Goal: Navigation & Orientation: Find specific page/section

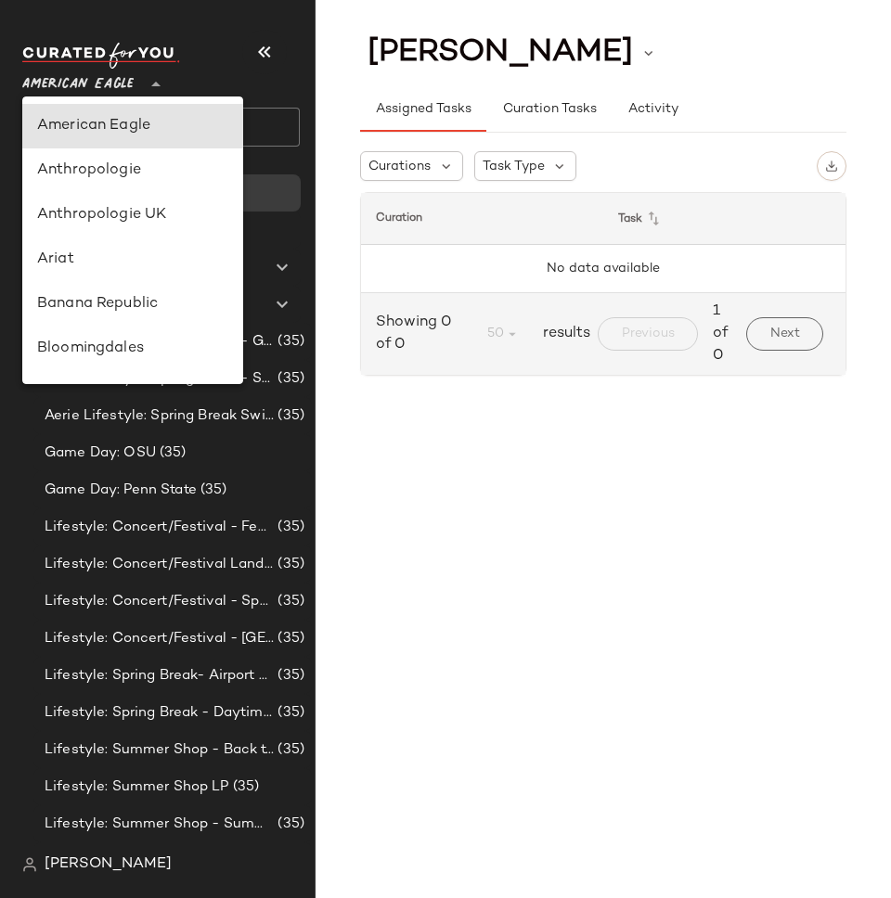
click at [148, 80] on icon at bounding box center [156, 84] width 22 height 22
click at [130, 257] on div "Ariat" at bounding box center [132, 260] width 191 height 22
type input "**"
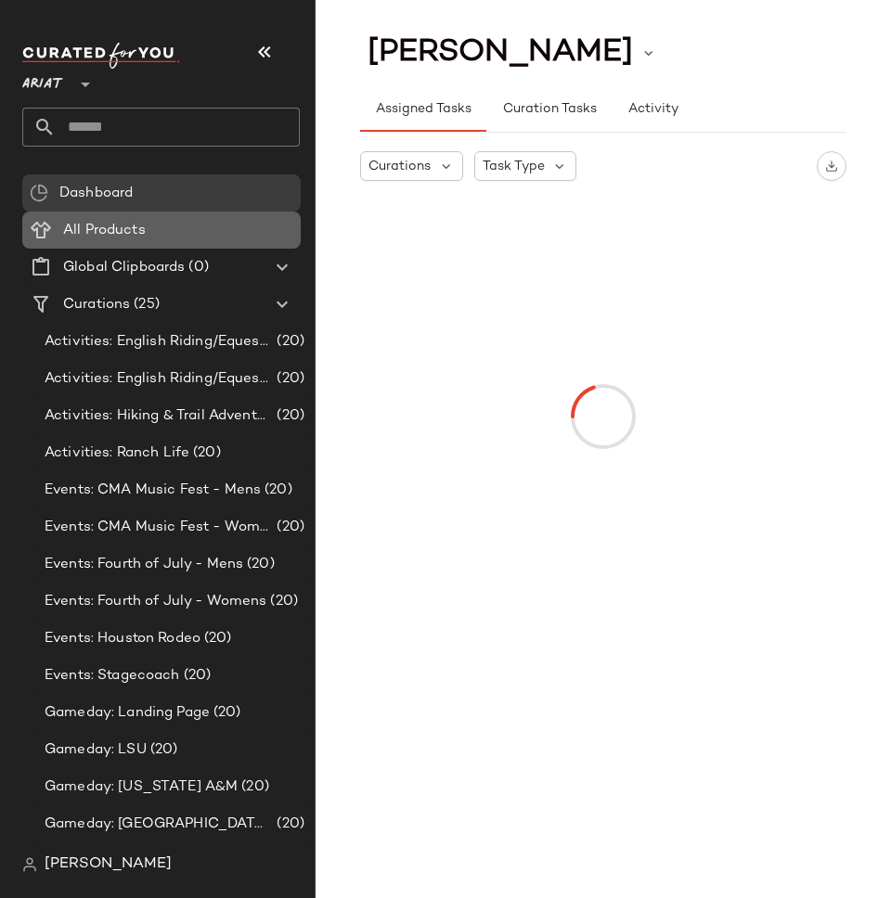
click at [217, 246] on Products "All Products" at bounding box center [161, 230] width 278 height 37
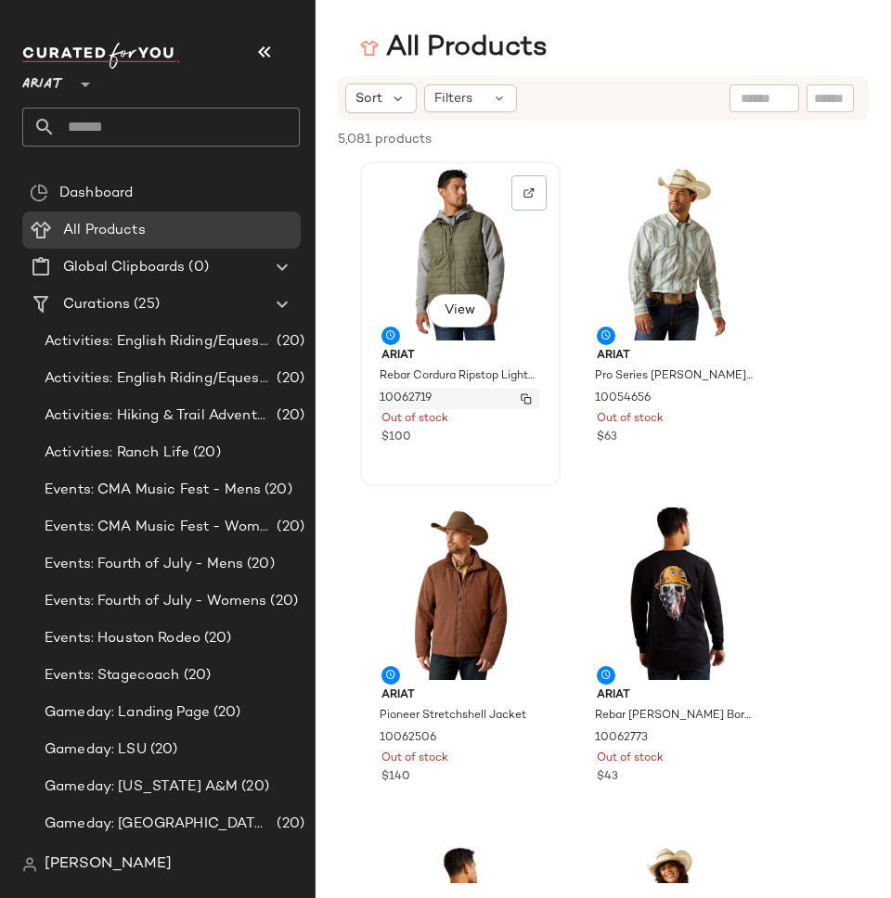
click at [526, 399] on img "button" at bounding box center [526, 398] width 11 height 11
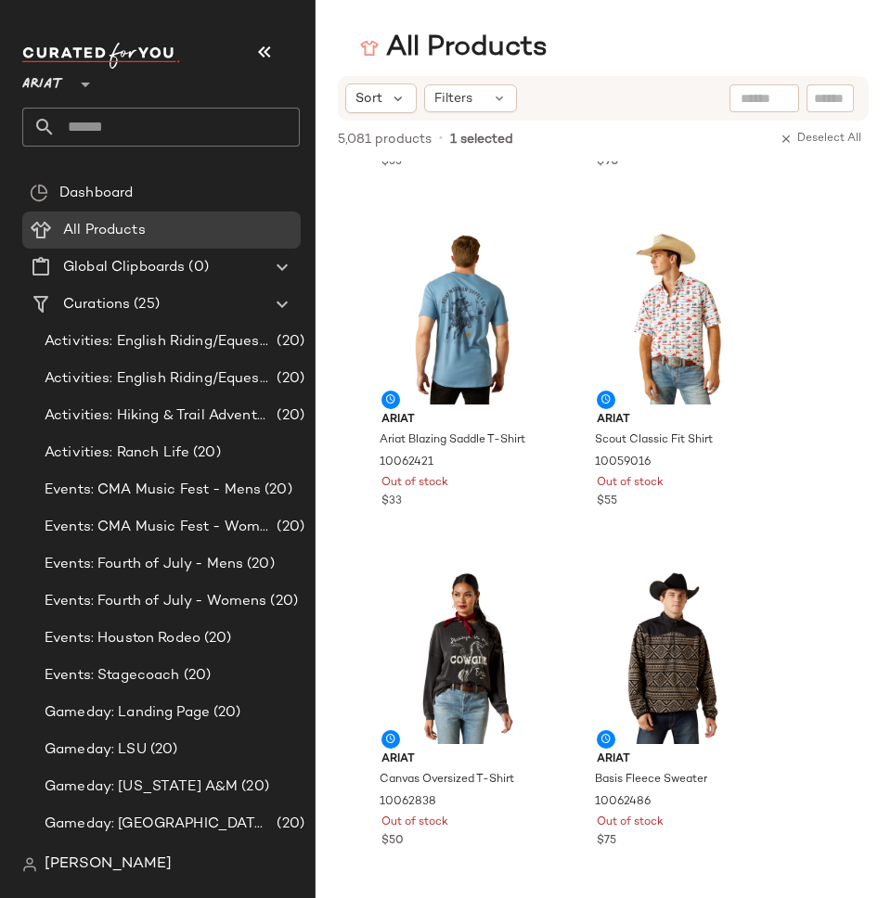
scroll to position [4075, 0]
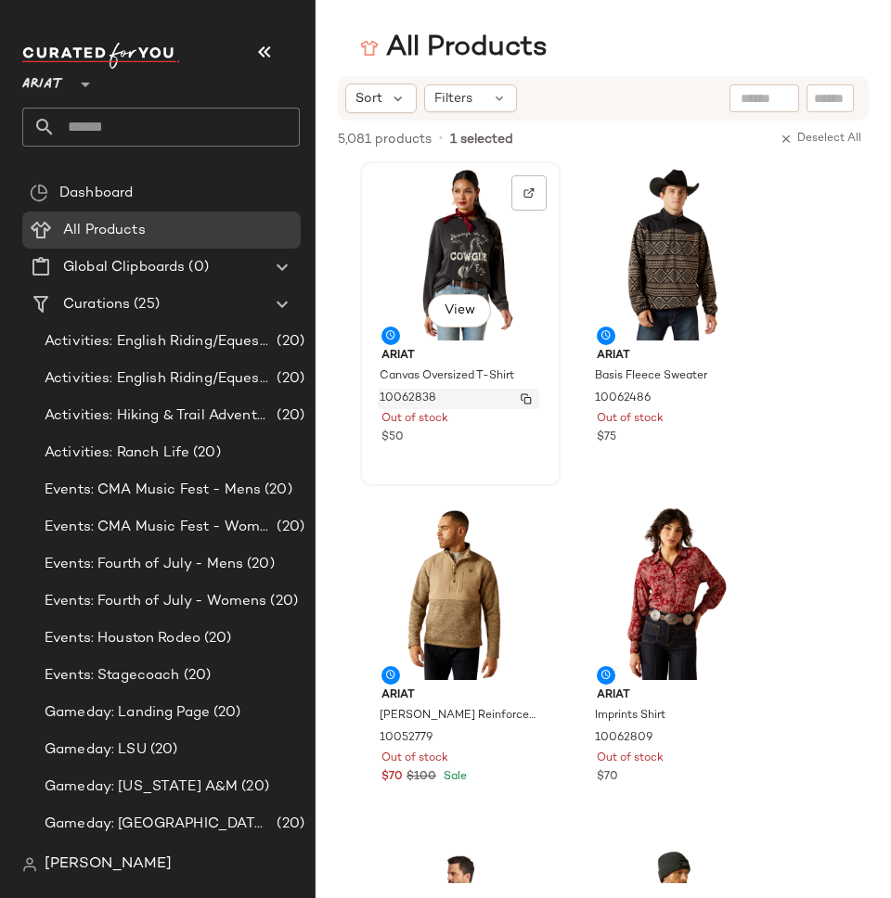
click at [524, 400] on img "button" at bounding box center [526, 398] width 11 height 11
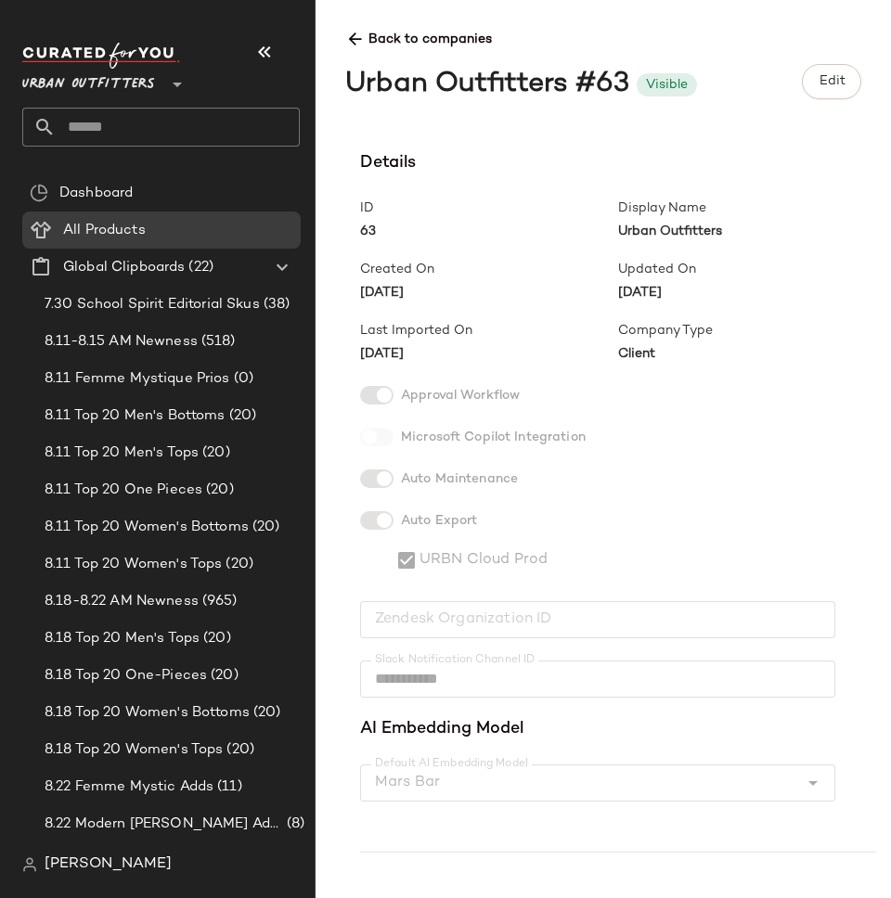
scroll to position [3790, 0]
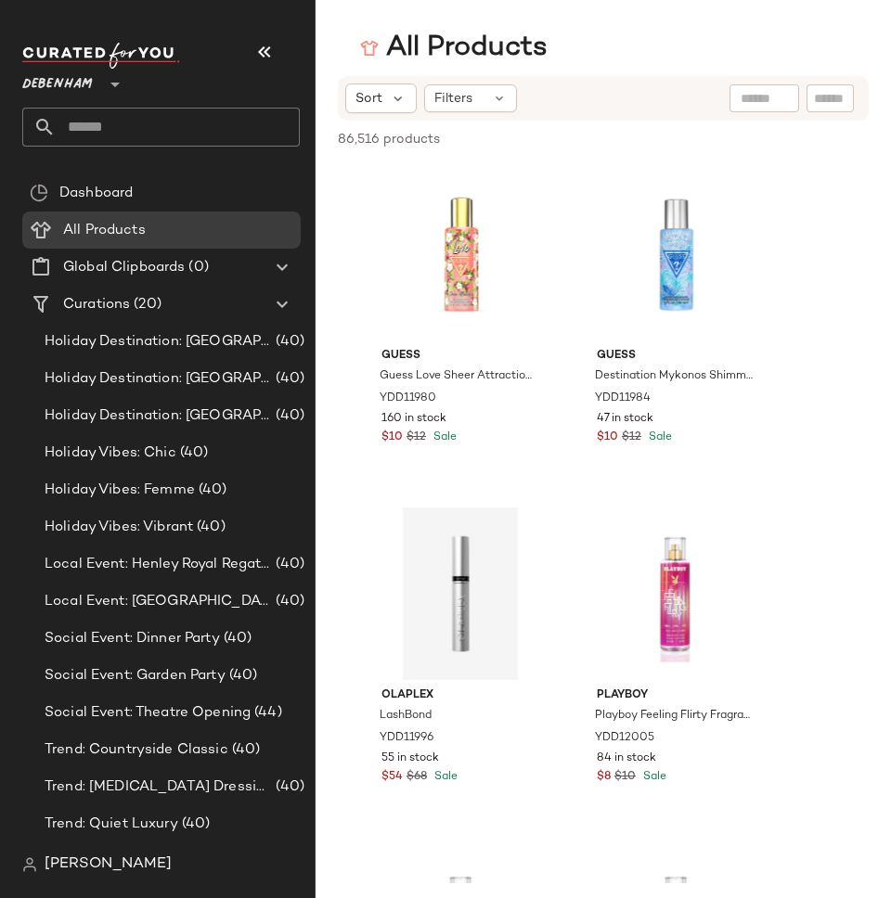
click at [87, 81] on span "Debenham" at bounding box center [57, 79] width 71 height 33
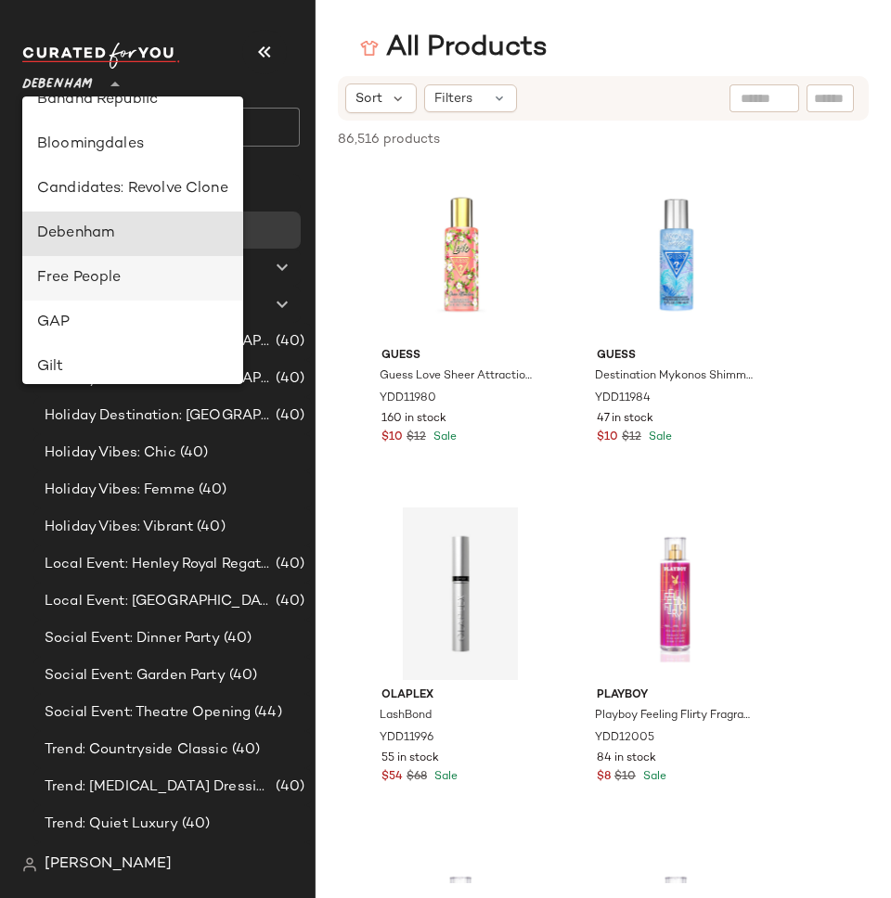
scroll to position [203, 0]
click at [440, 153] on div "86,516 products • 0 selected Deselect All" at bounding box center [602, 141] width 575 height 41
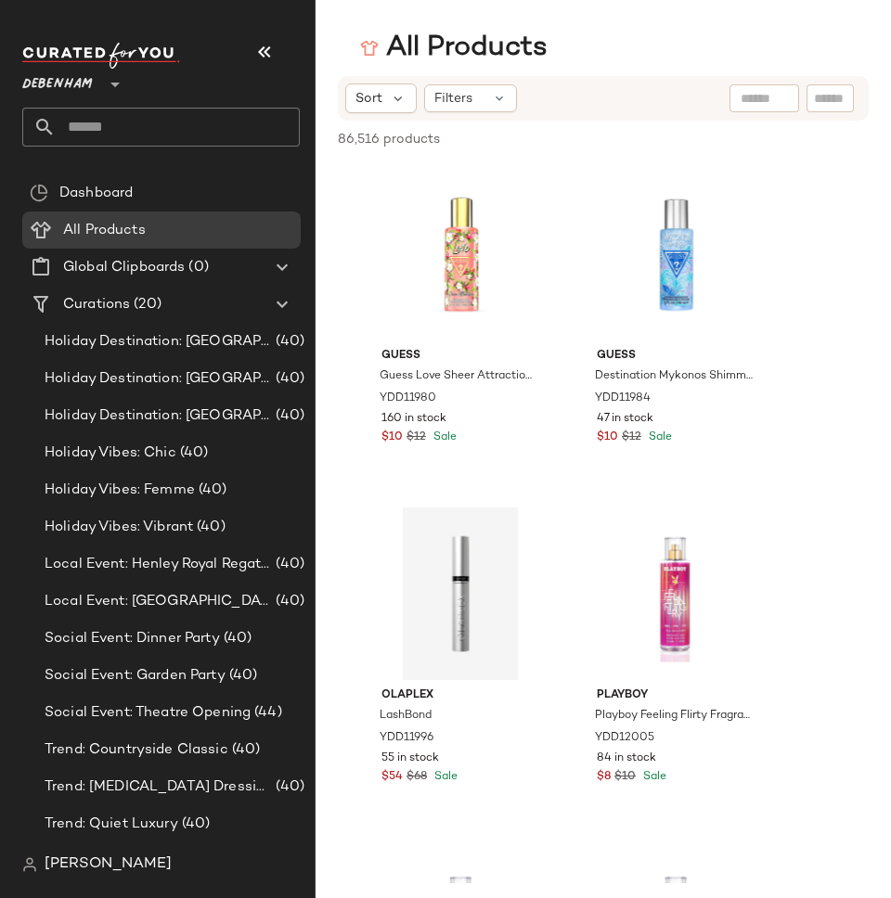
click at [68, 81] on span "Debenham" at bounding box center [57, 79] width 71 height 33
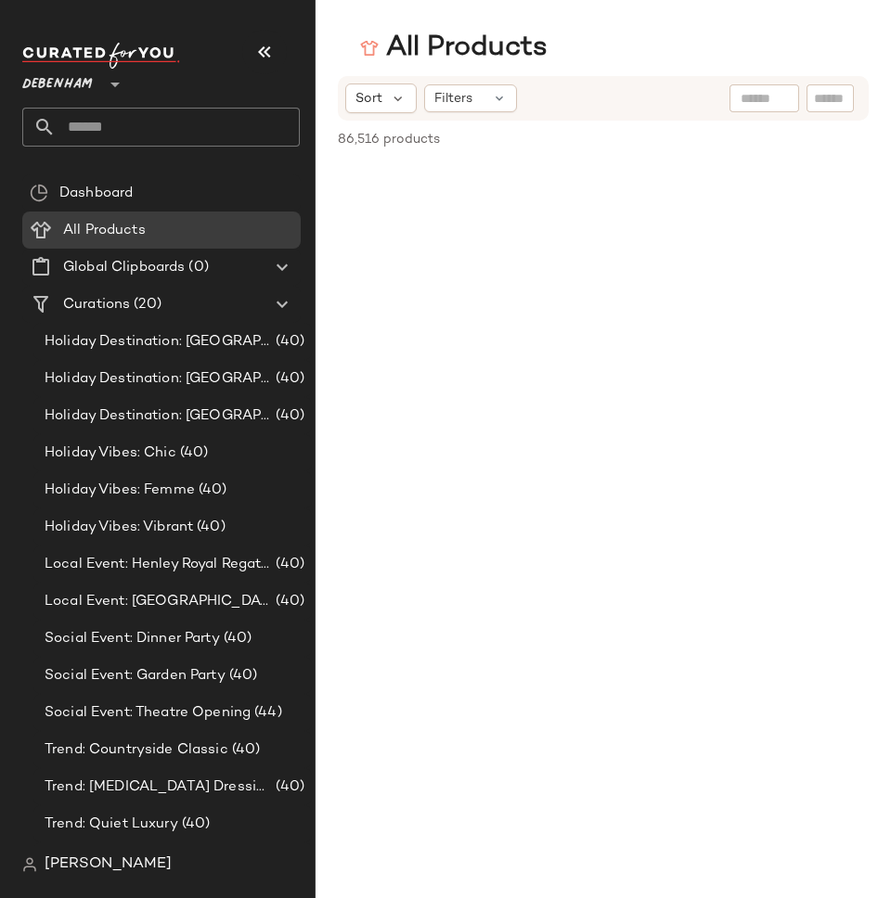
scroll to position [0, 0]
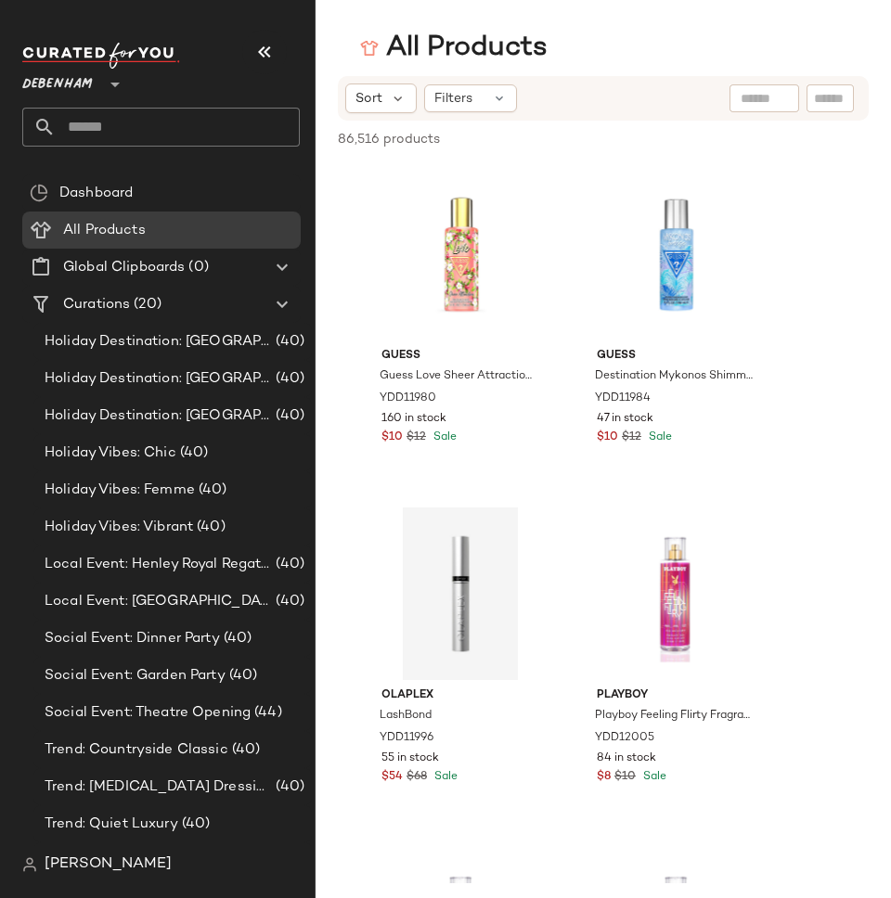
click at [23, 106] on div "Debenham **" at bounding box center [160, 95] width 277 height 104
click at [28, 92] on span "Debenham" at bounding box center [57, 79] width 71 height 33
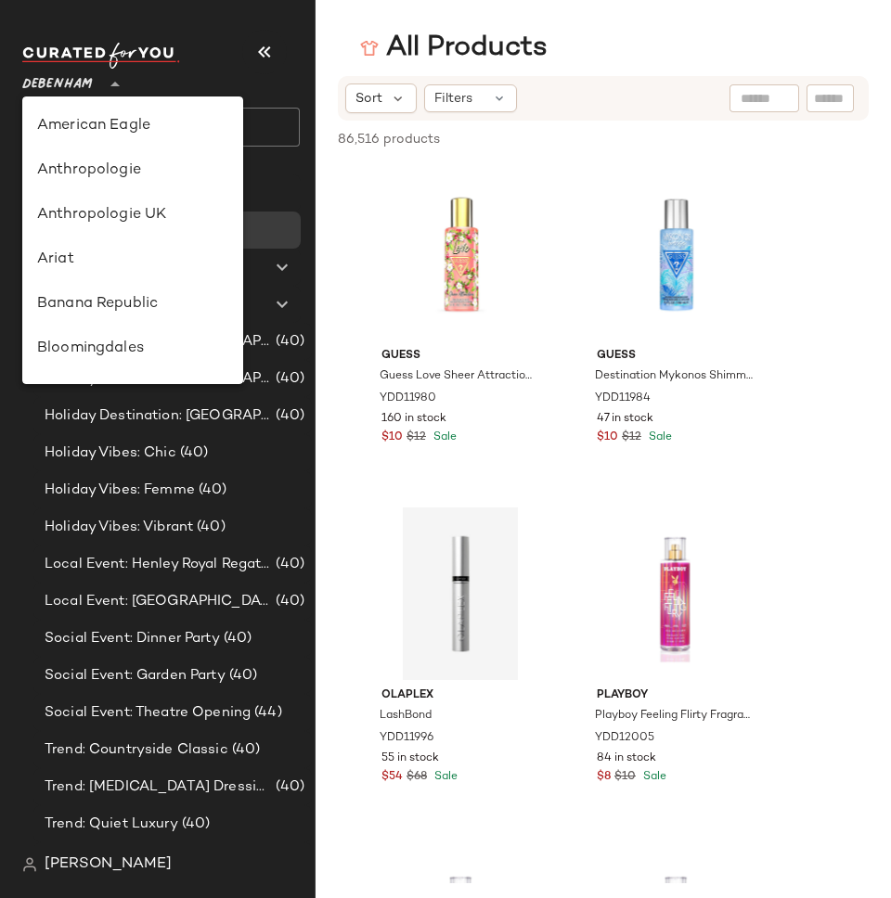
scroll to position [312, 0]
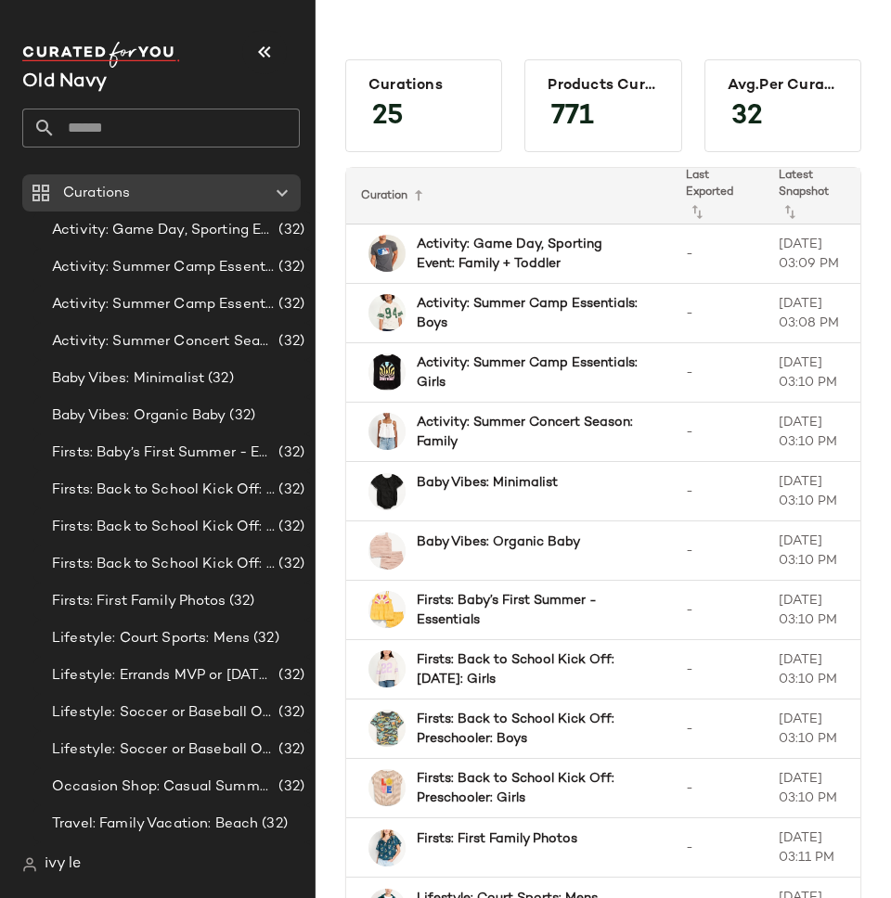
click at [50, 861] on span "ivy le" at bounding box center [63, 865] width 36 height 22
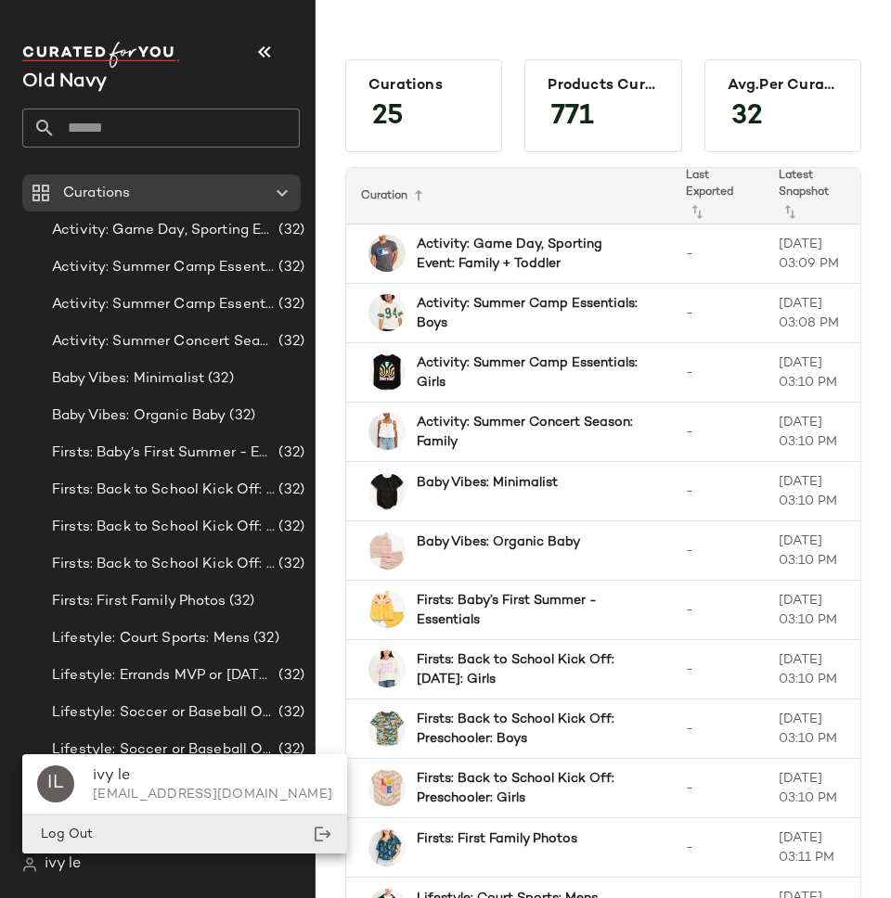
click at [112, 838] on div "Log Out" at bounding box center [184, 835] width 325 height 38
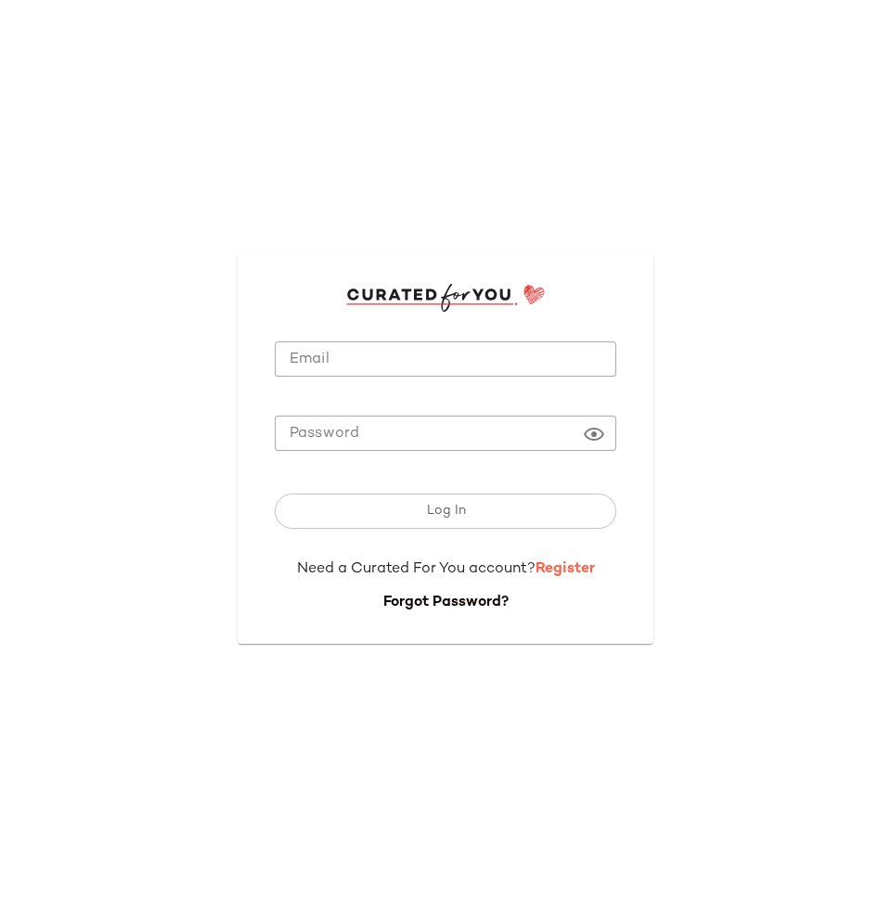
click at [555, 566] on link "Register" at bounding box center [564, 569] width 59 height 16
